Goal: Information Seeking & Learning: Find specific fact

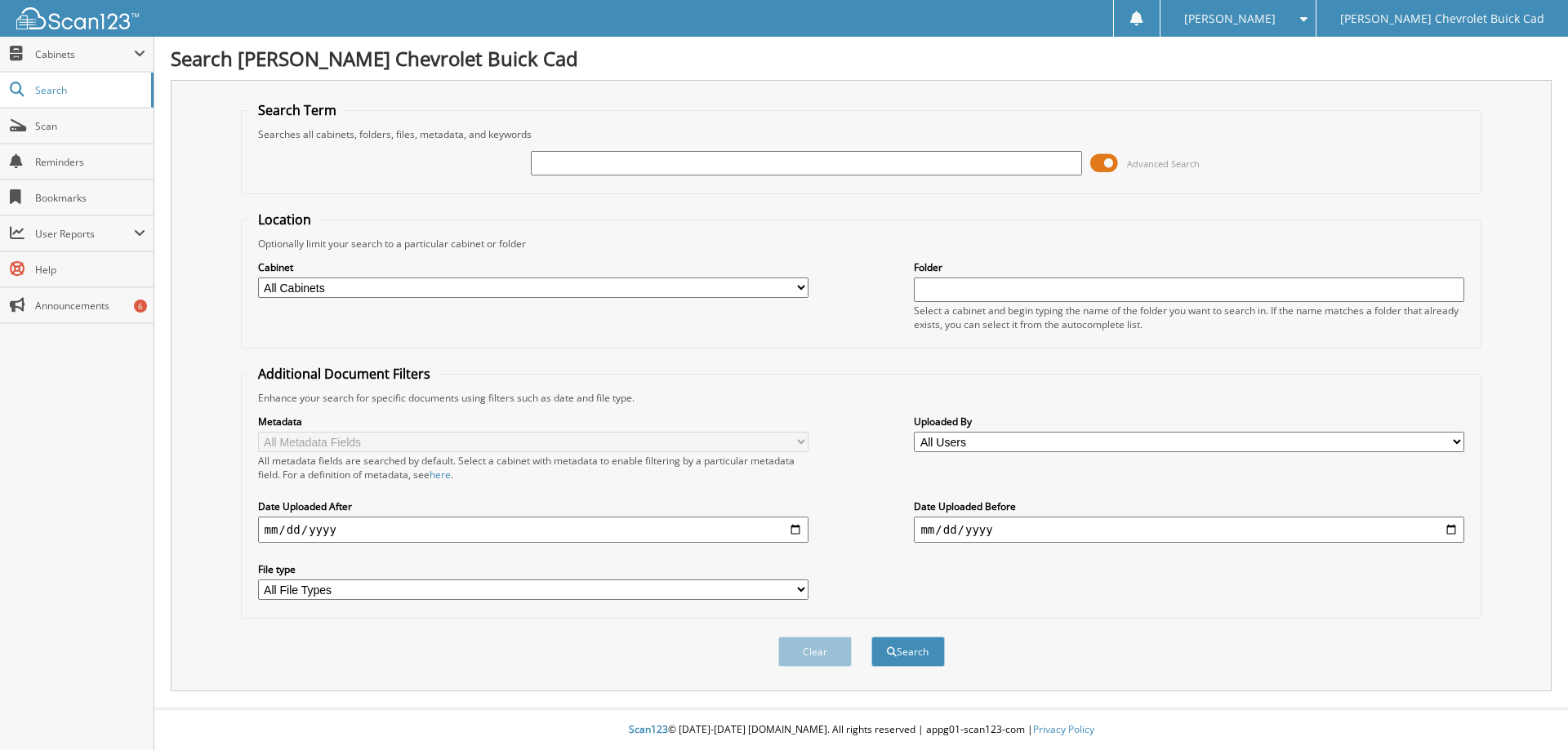
click at [589, 167] on input "text" at bounding box center [806, 164] width 550 height 25
type input "6199021"
click at [871, 637] on button "Search" at bounding box center [907, 652] width 73 height 30
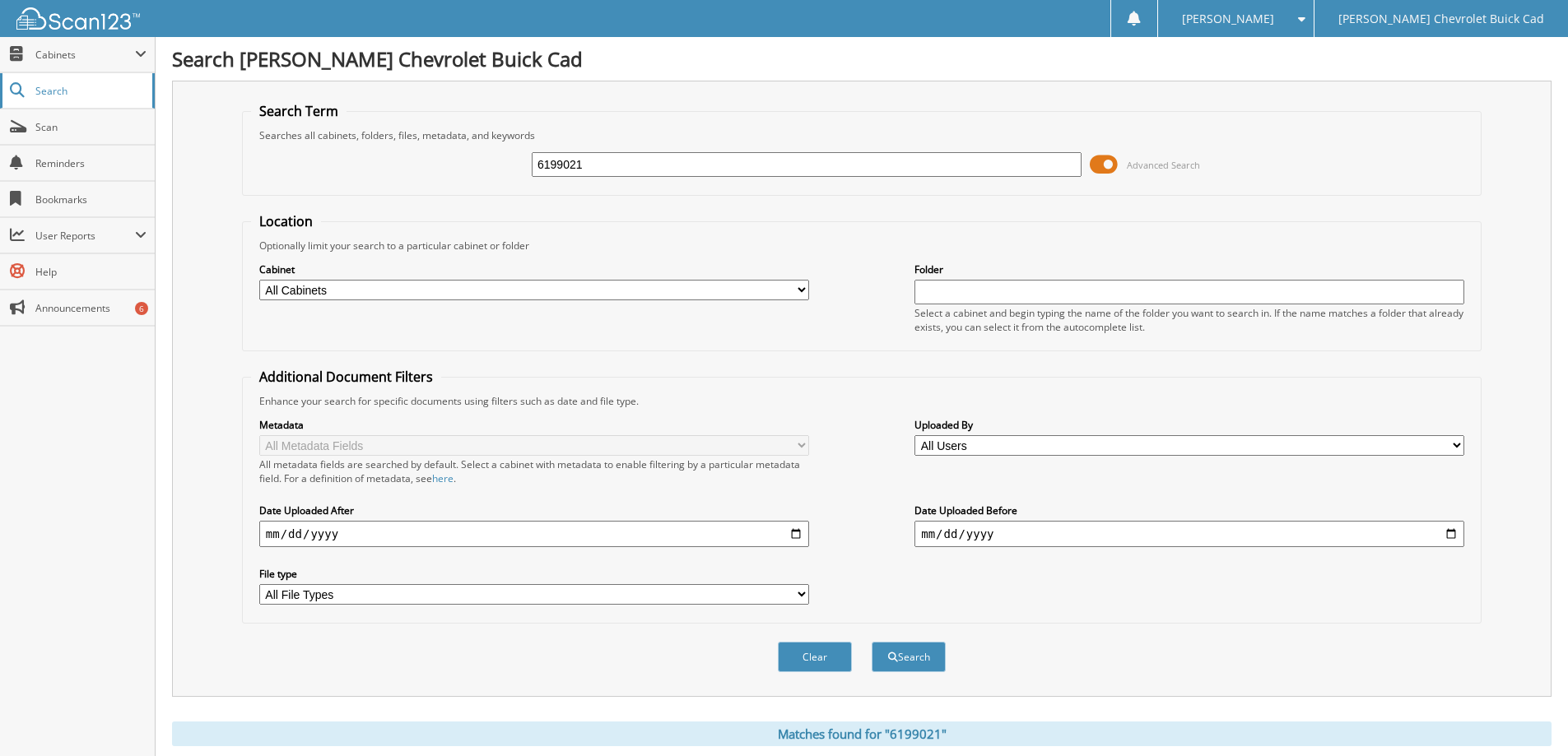
click at [70, 92] on span "Search" at bounding box center [90, 91] width 109 height 14
